Goal: Task Accomplishment & Management: Manage account settings

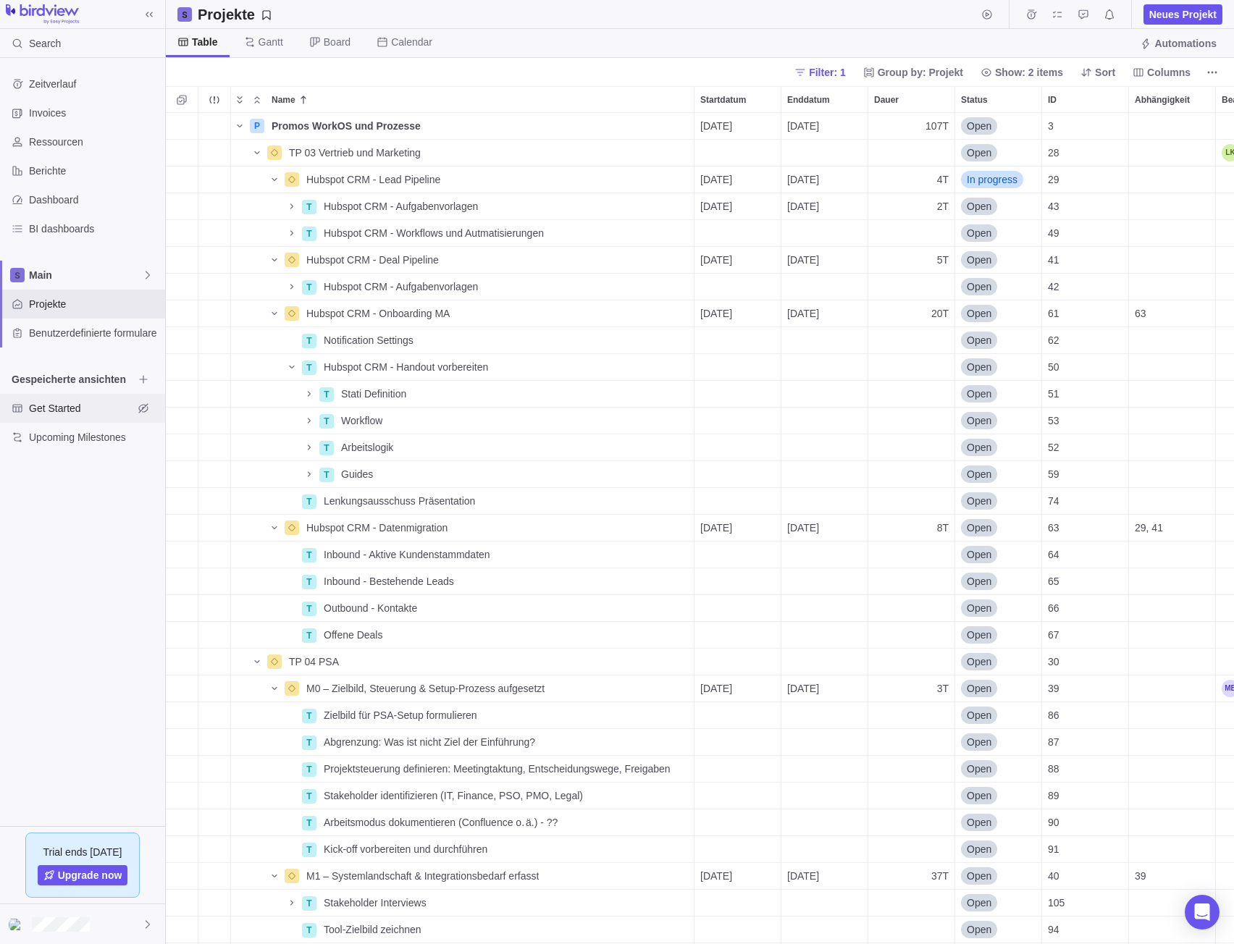
scroll to position [820, 1057]
click at [274, 182] on icon "Name" at bounding box center [275, 180] width 12 height 12
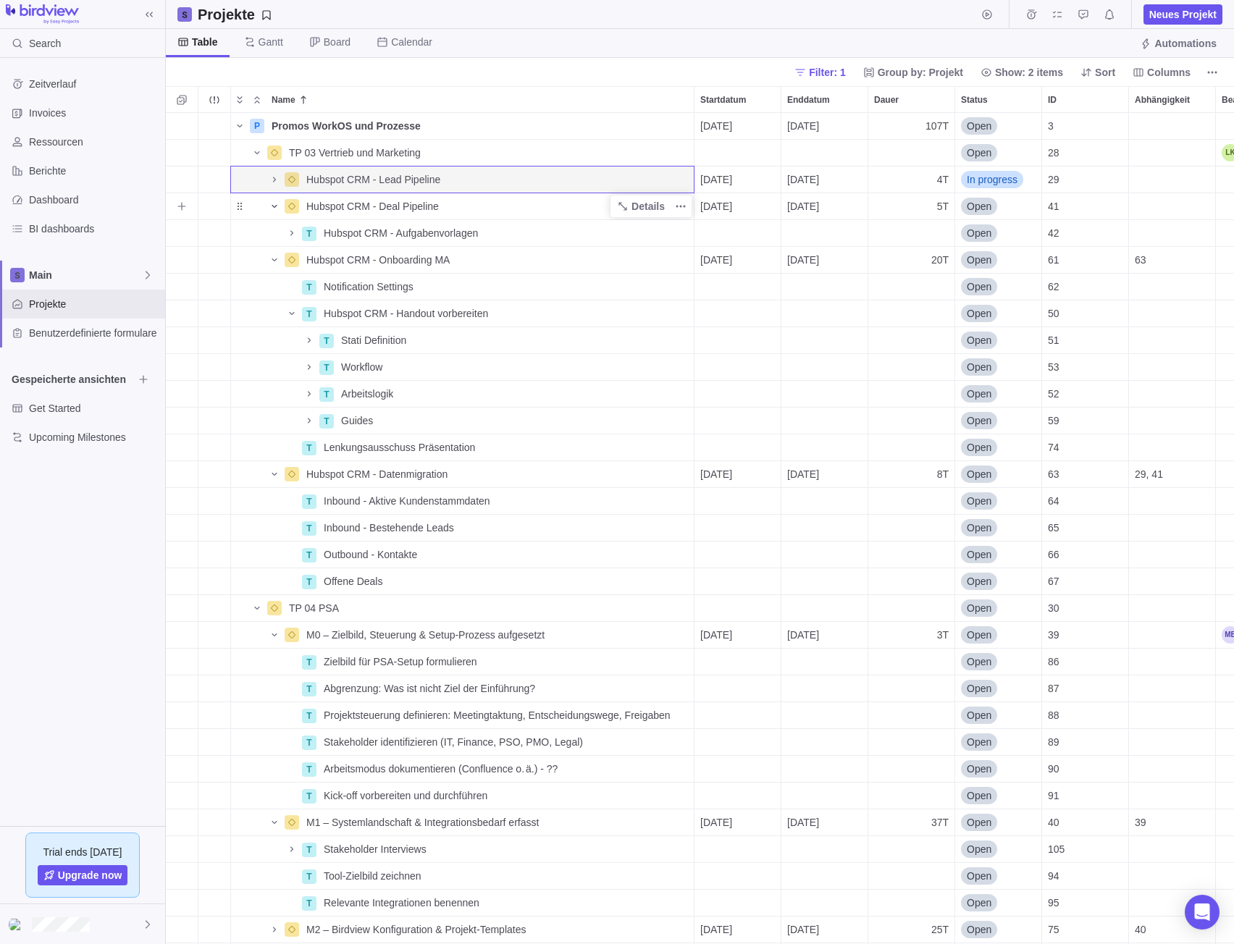
click at [279, 208] on span "Name" at bounding box center [274, 206] width 17 height 20
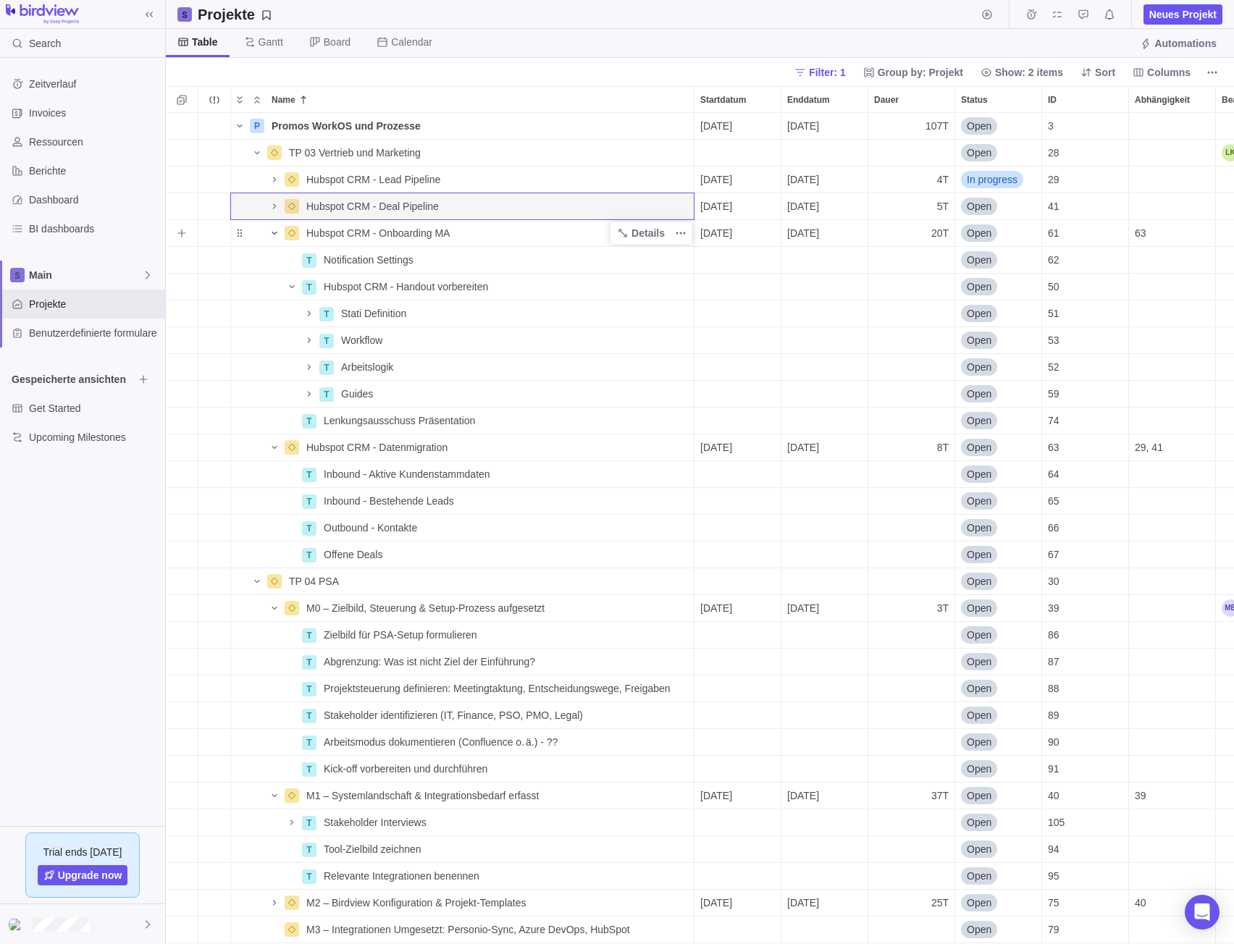
click at [277, 229] on icon "Name" at bounding box center [275, 233] width 12 height 12
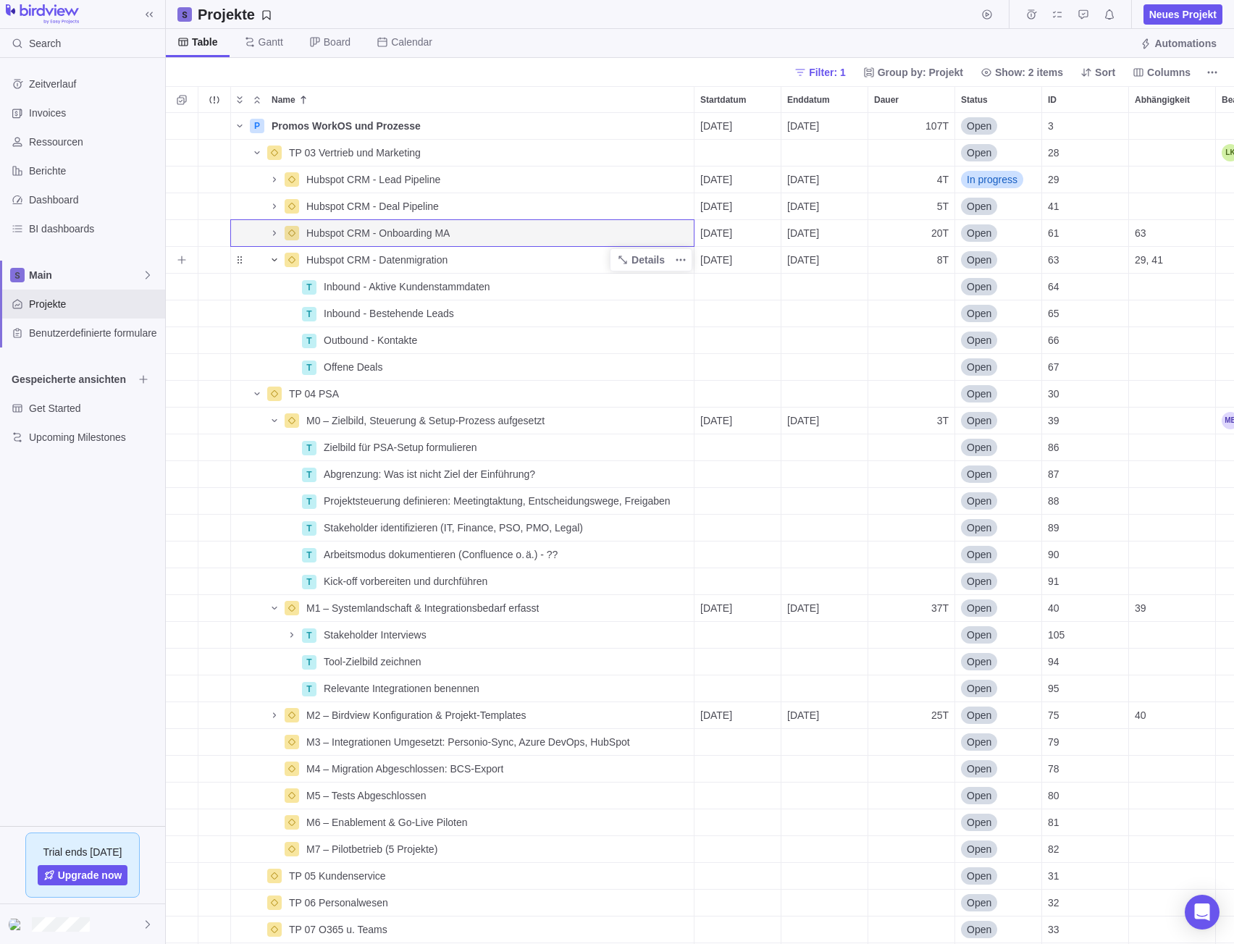
click at [277, 261] on icon "Name" at bounding box center [275, 260] width 12 height 12
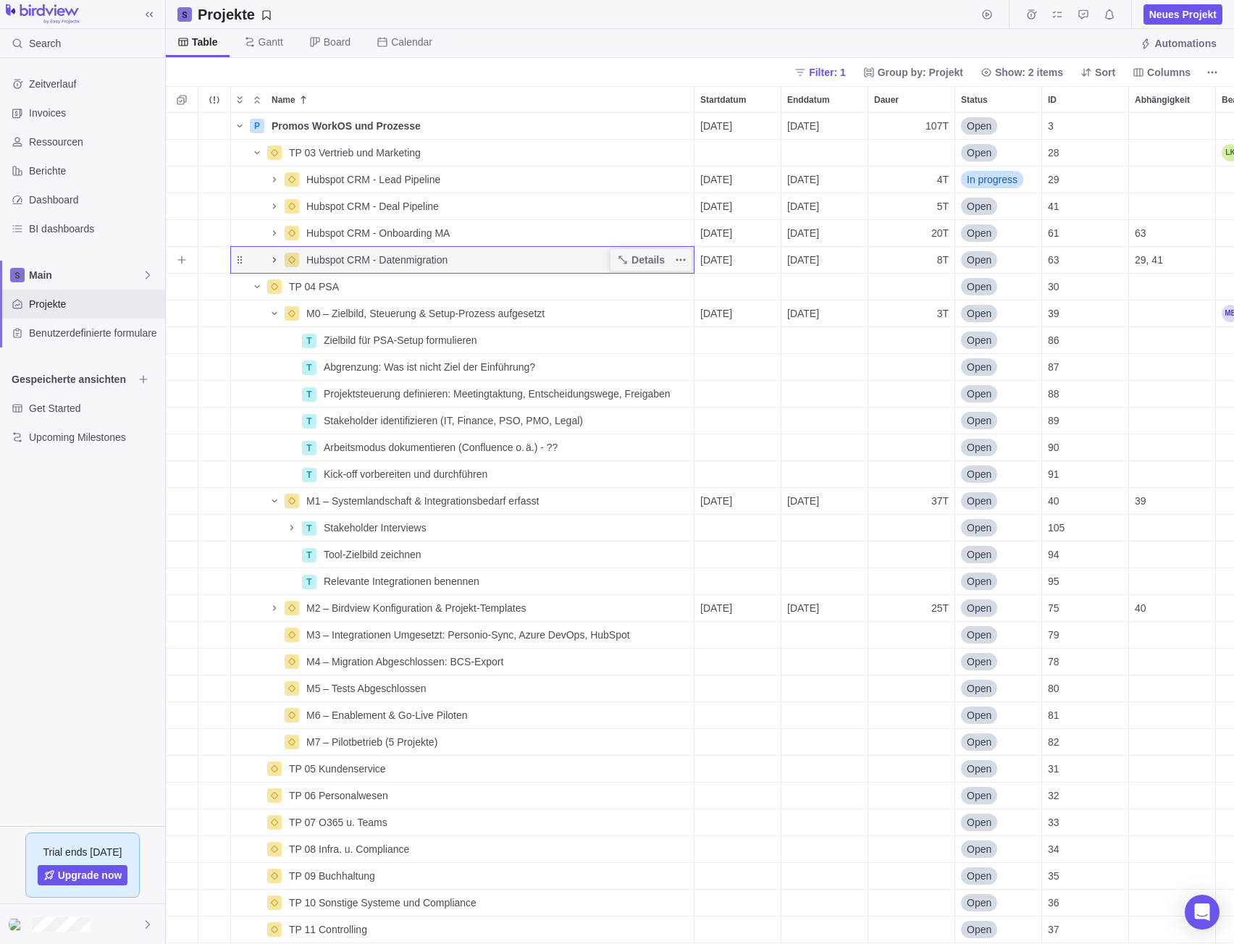
click at [277, 261] on icon "Name" at bounding box center [275, 260] width 12 height 12
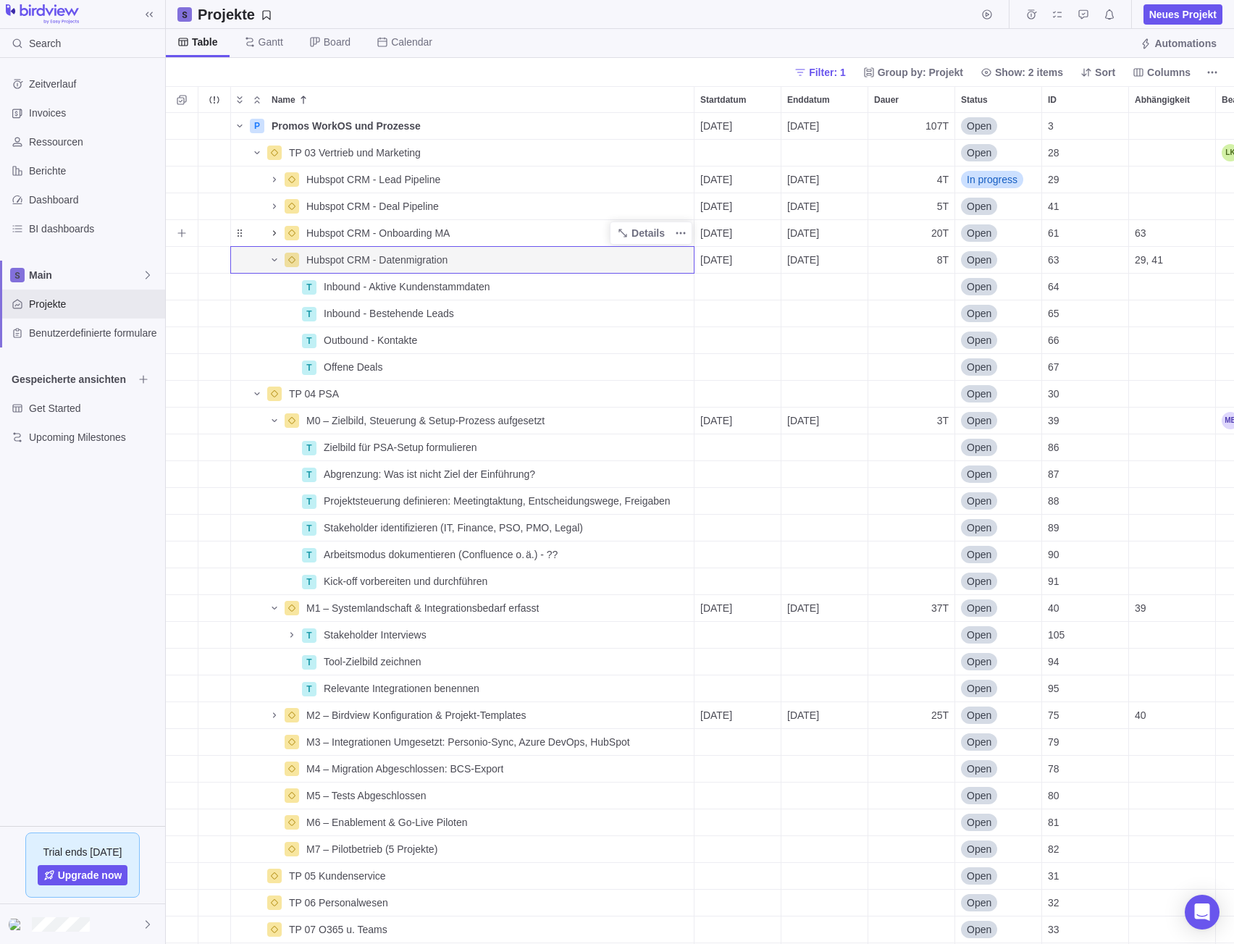
click at [275, 227] on icon "Name" at bounding box center [275, 233] width 12 height 12
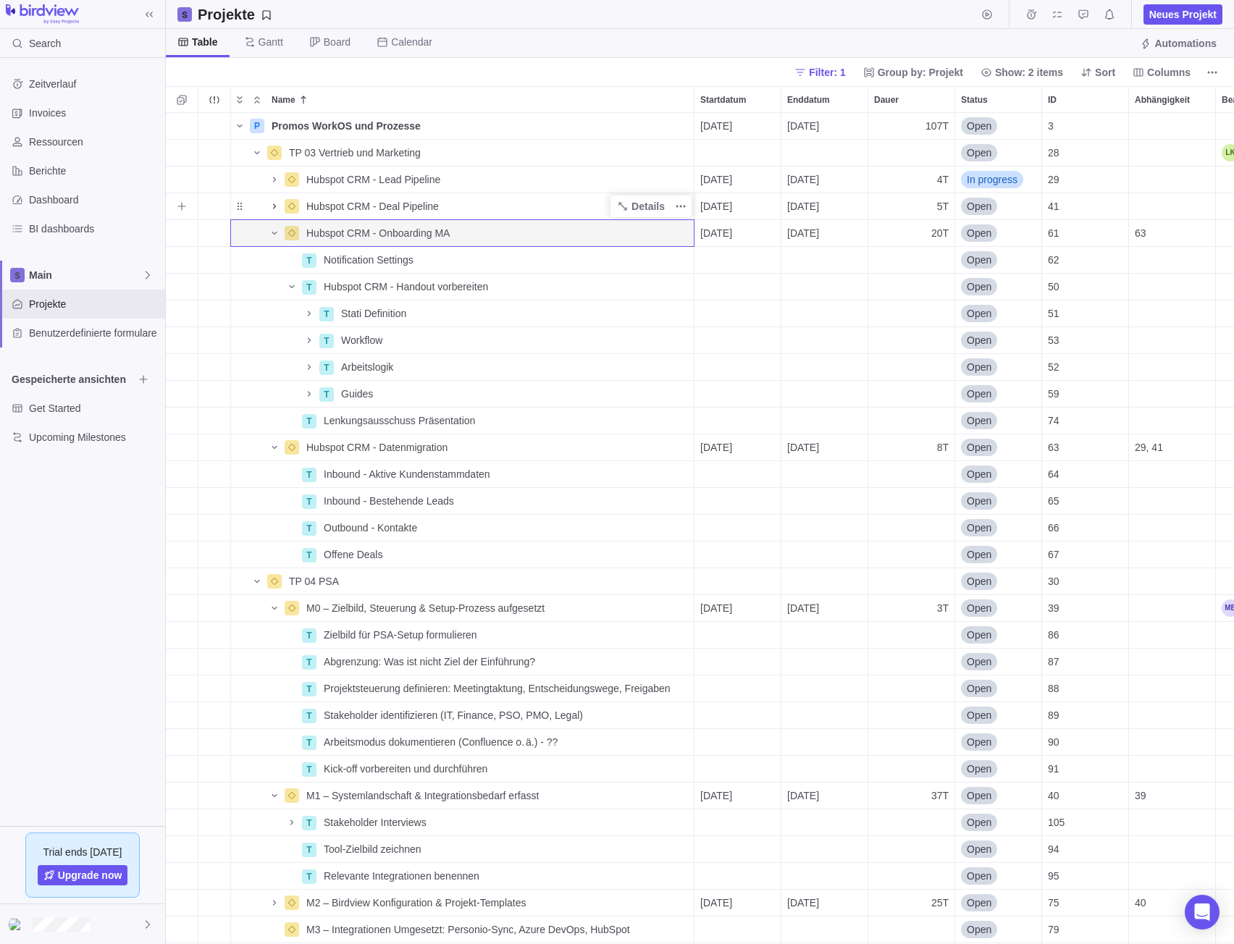
click at [275, 209] on icon "Name" at bounding box center [275, 207] width 12 height 12
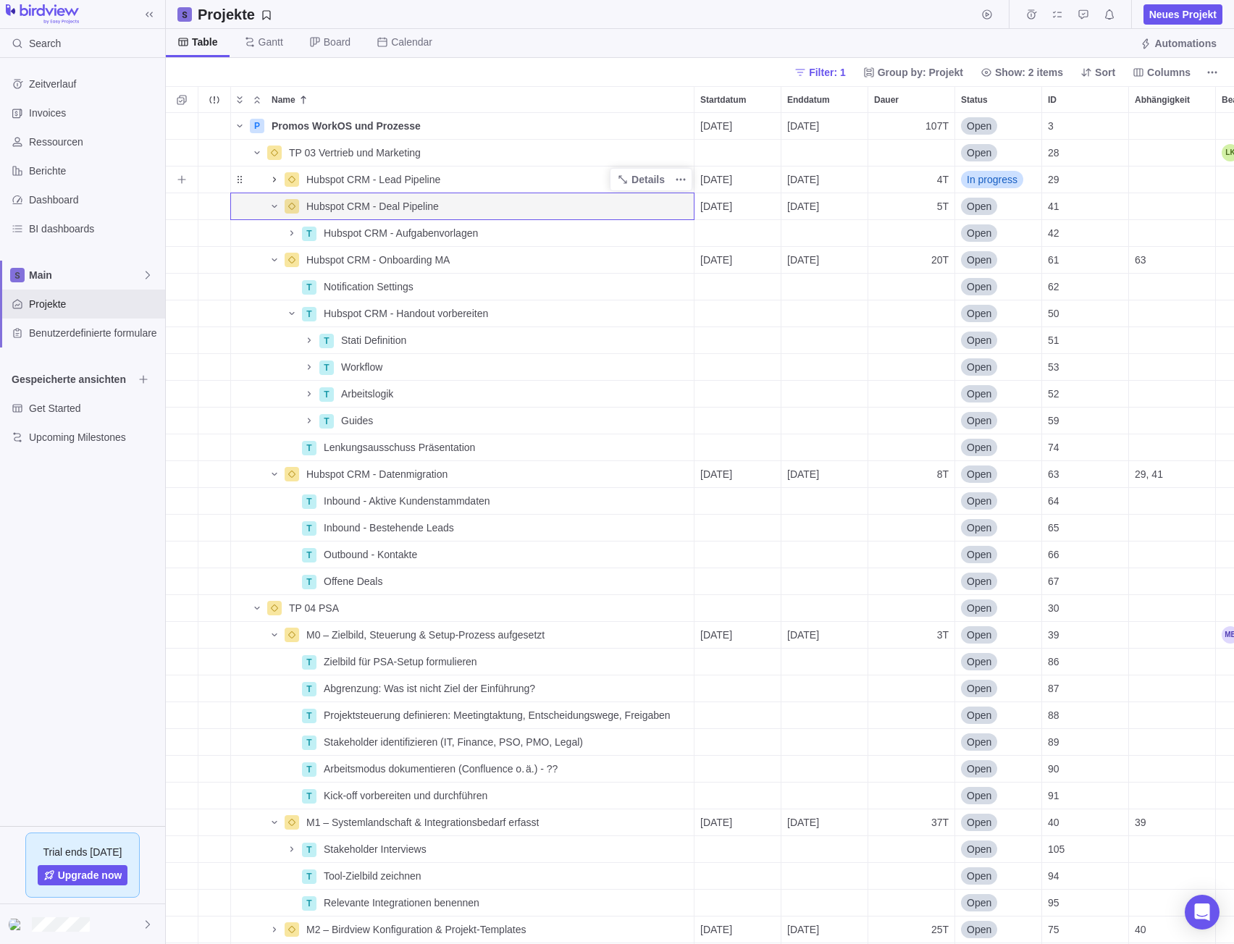
click at [274, 175] on icon "Name" at bounding box center [275, 180] width 12 height 12
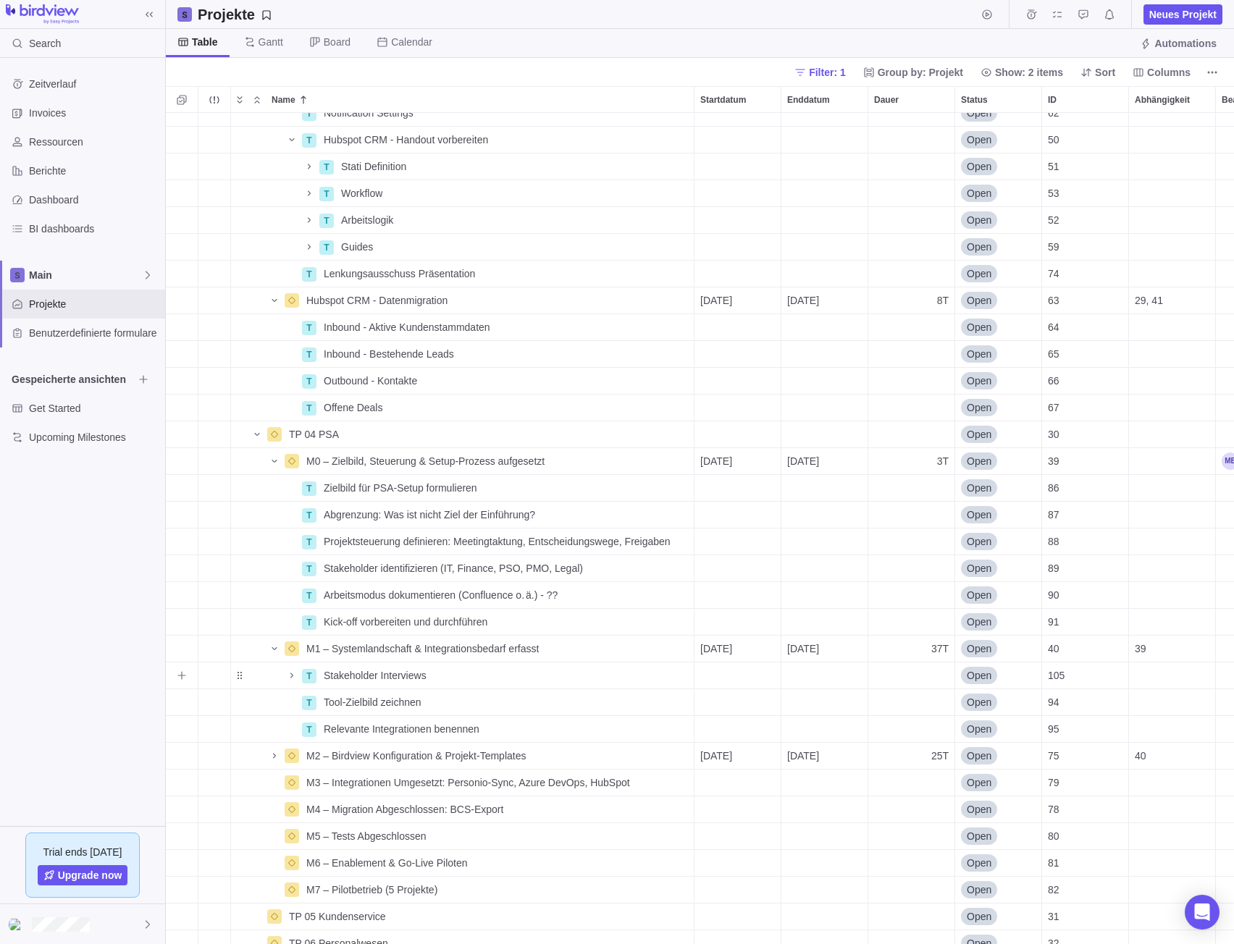
scroll to position [0, 0]
